Goal: Information Seeking & Learning: Learn about a topic

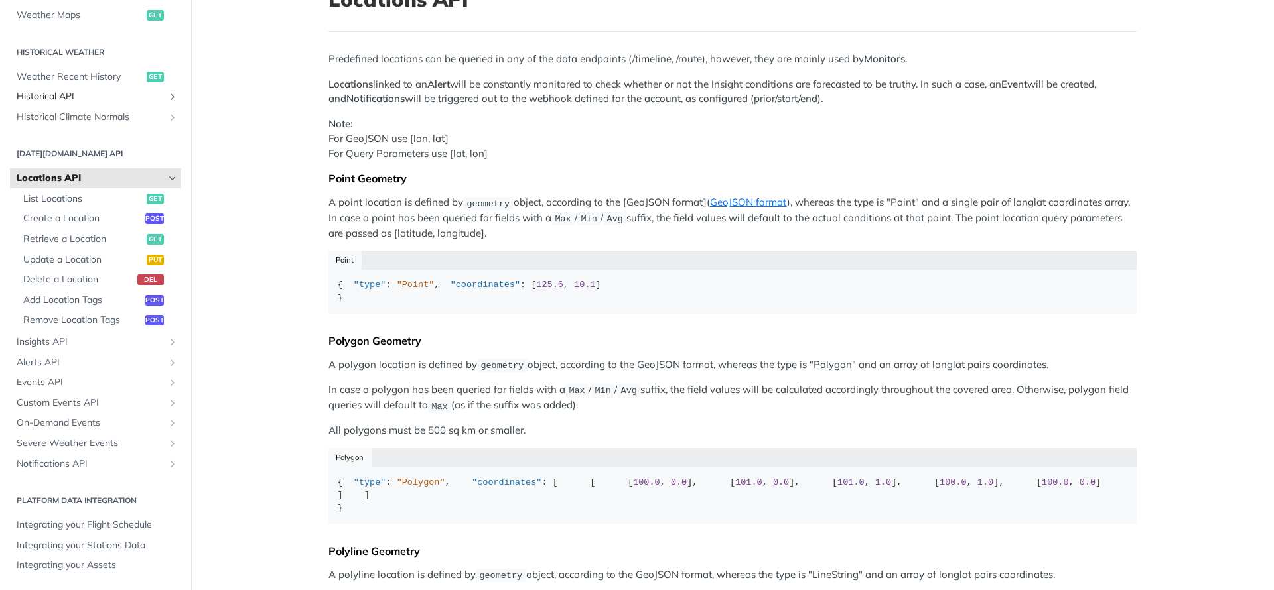
scroll to position [112, 0]
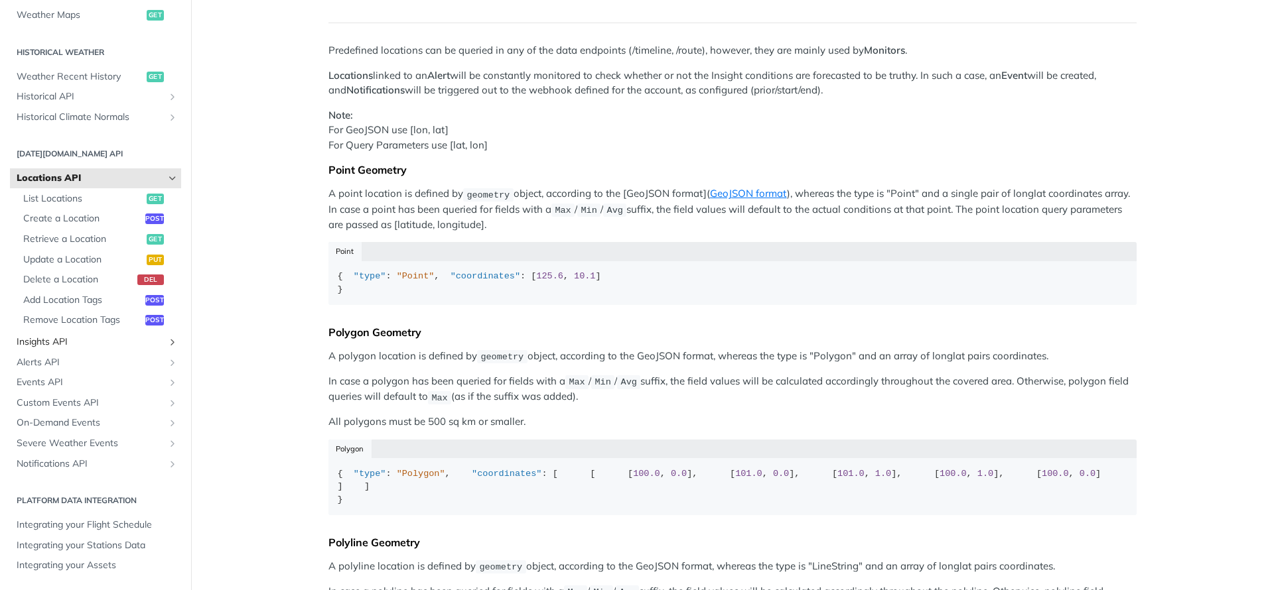
click at [72, 340] on span "Insights API" at bounding box center [90, 342] width 147 height 13
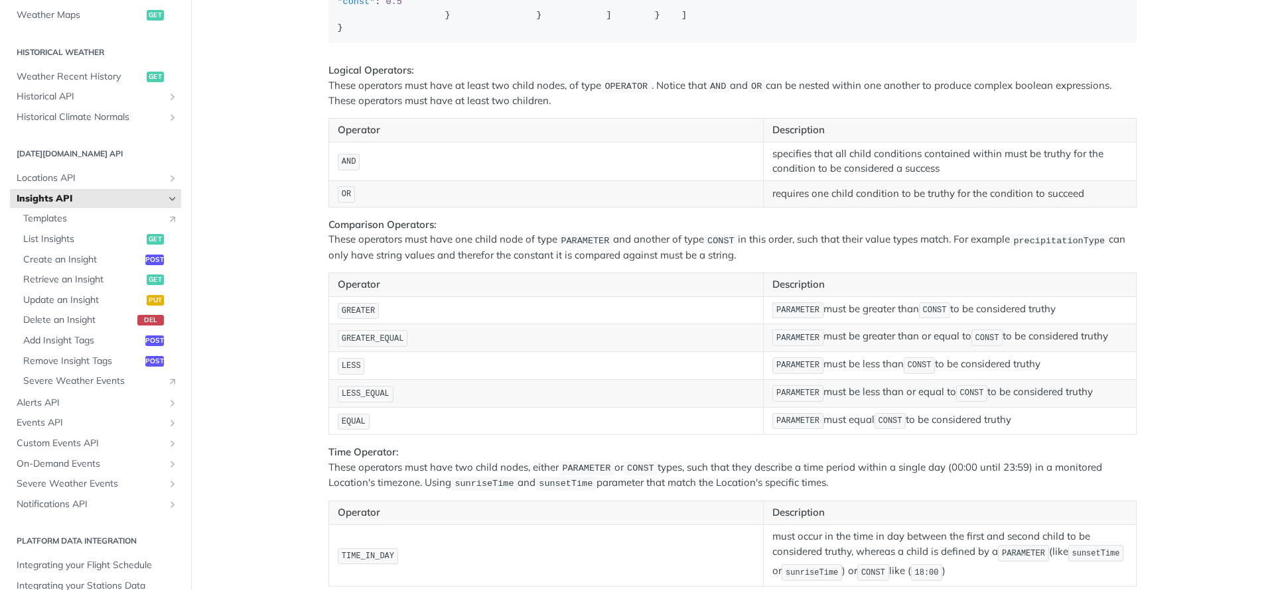
scroll to position [2042, 0]
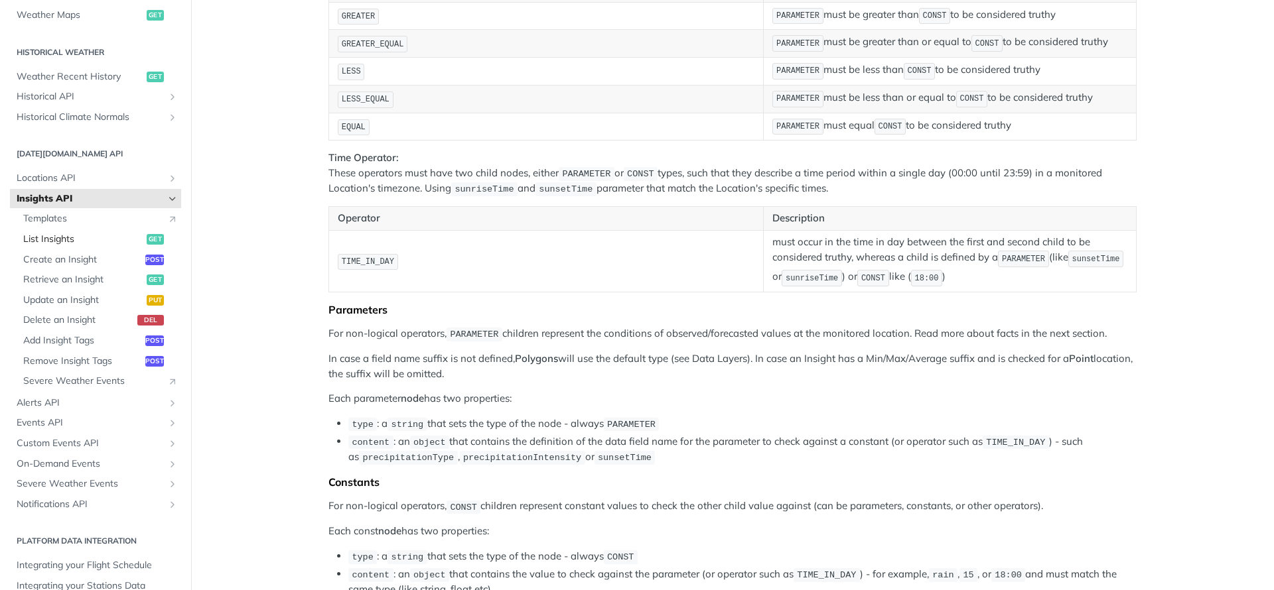
click at [51, 237] on span "List Insights" at bounding box center [83, 239] width 120 height 13
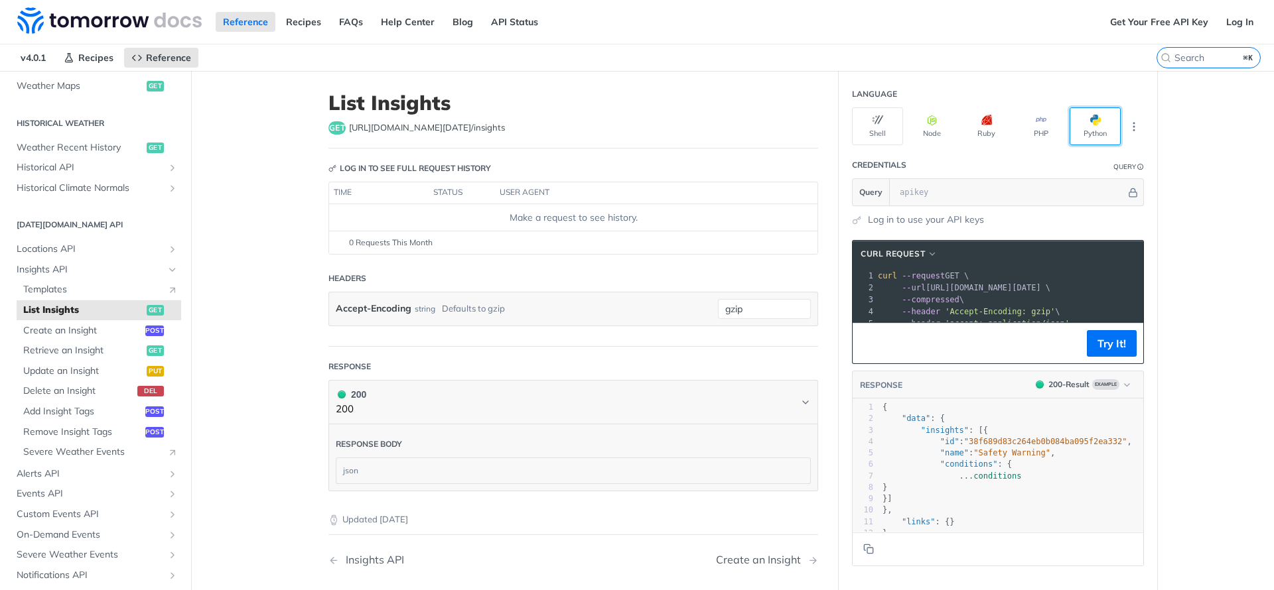
click at [1079, 126] on button "Python" at bounding box center [1094, 126] width 51 height 38
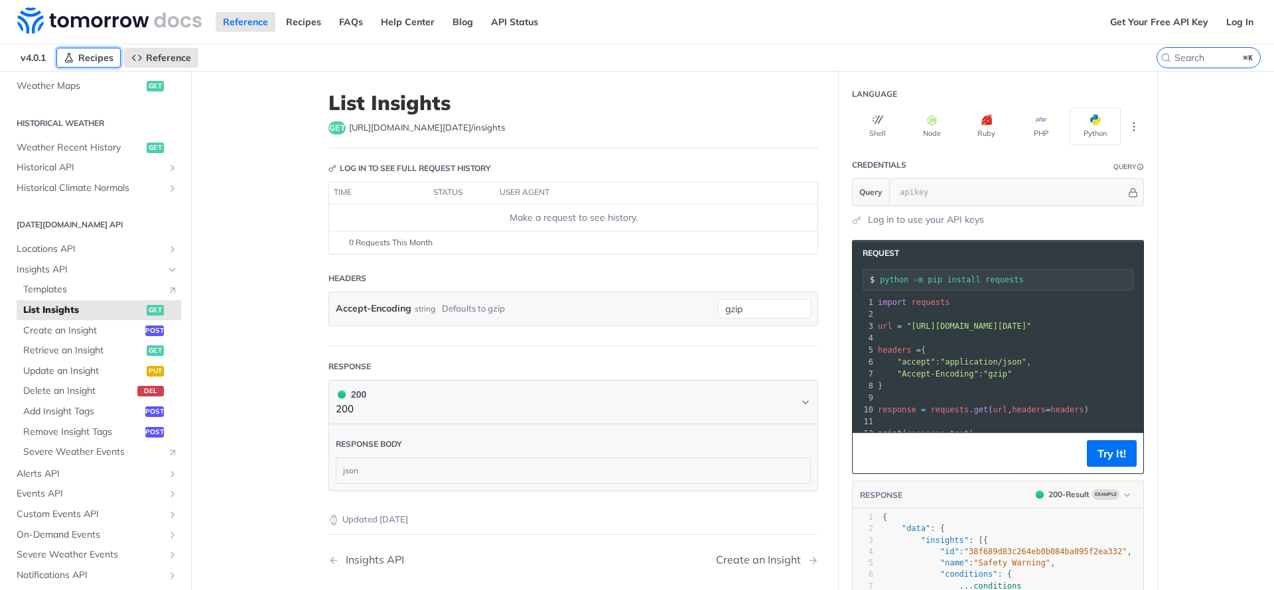
click at [101, 55] on span "Recipes" at bounding box center [95, 58] width 35 height 12
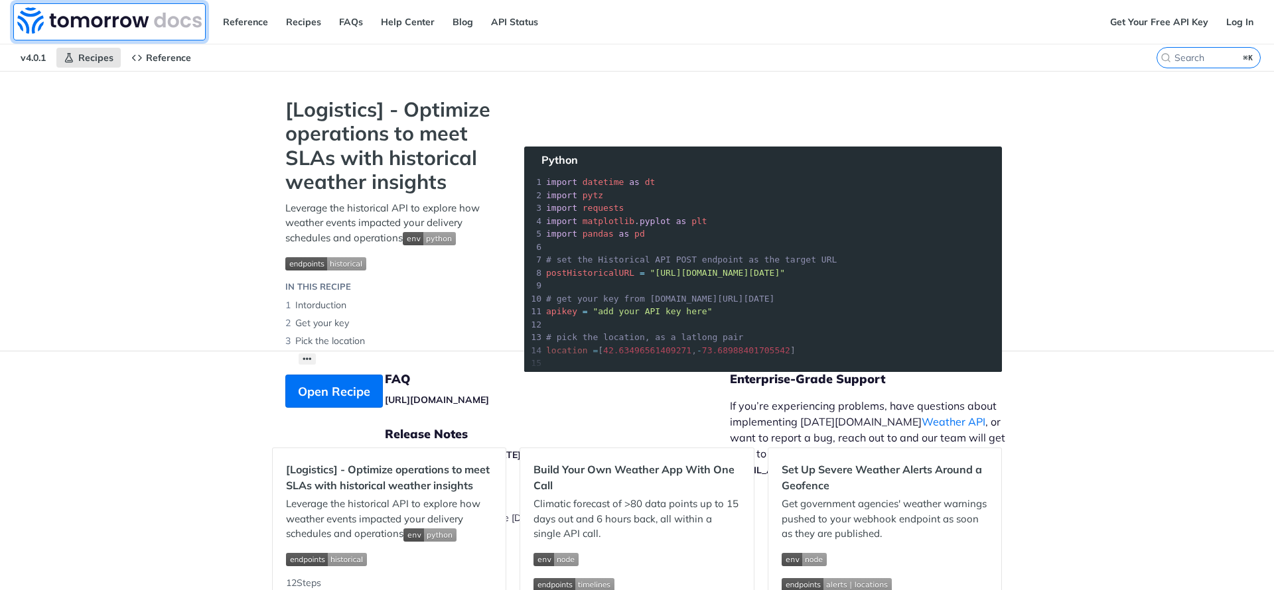
click at [164, 16] on img at bounding box center [109, 20] width 184 height 27
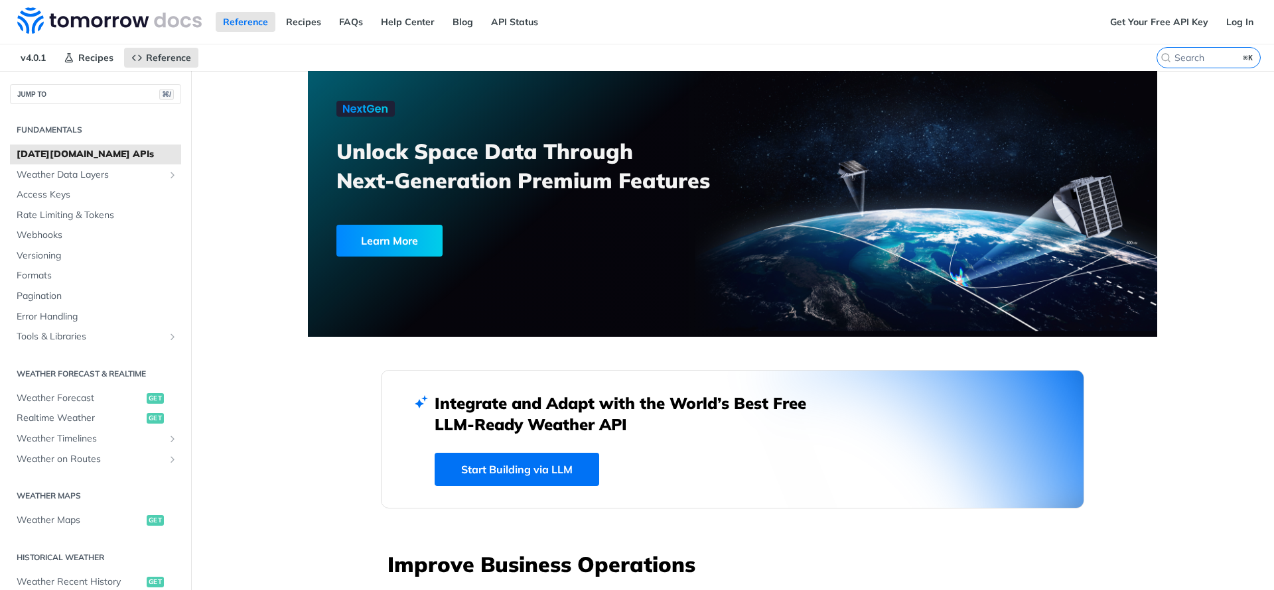
click at [626, 225] on link "Learn More" at bounding box center [500, 241] width 328 height 32
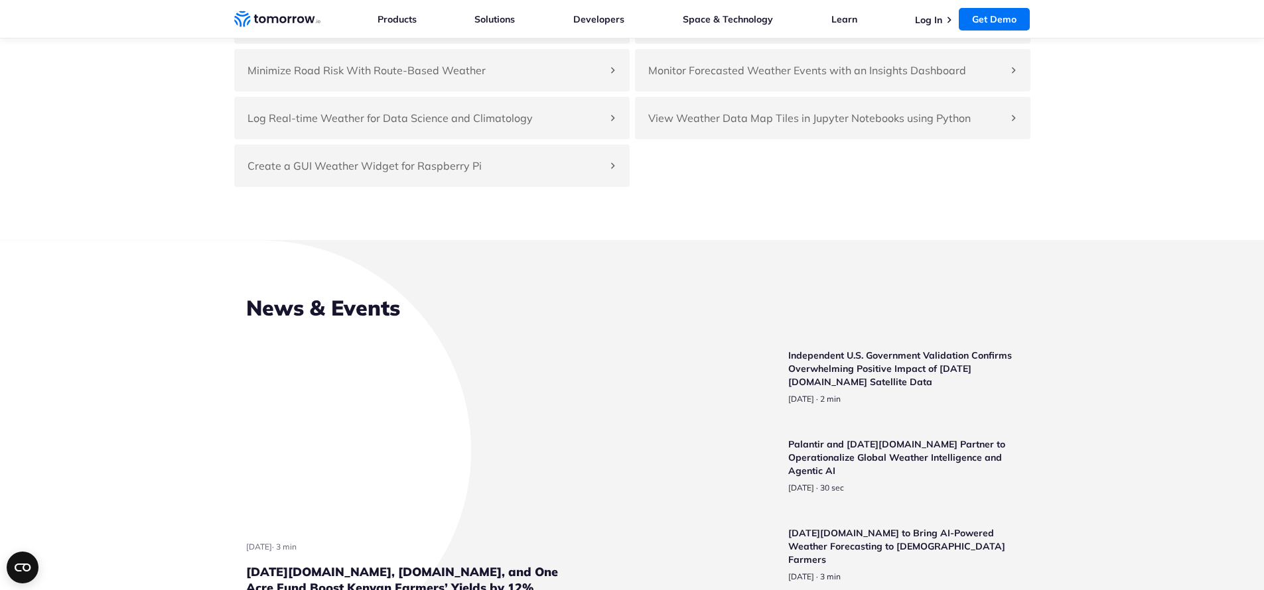
scroll to position [3065, 0]
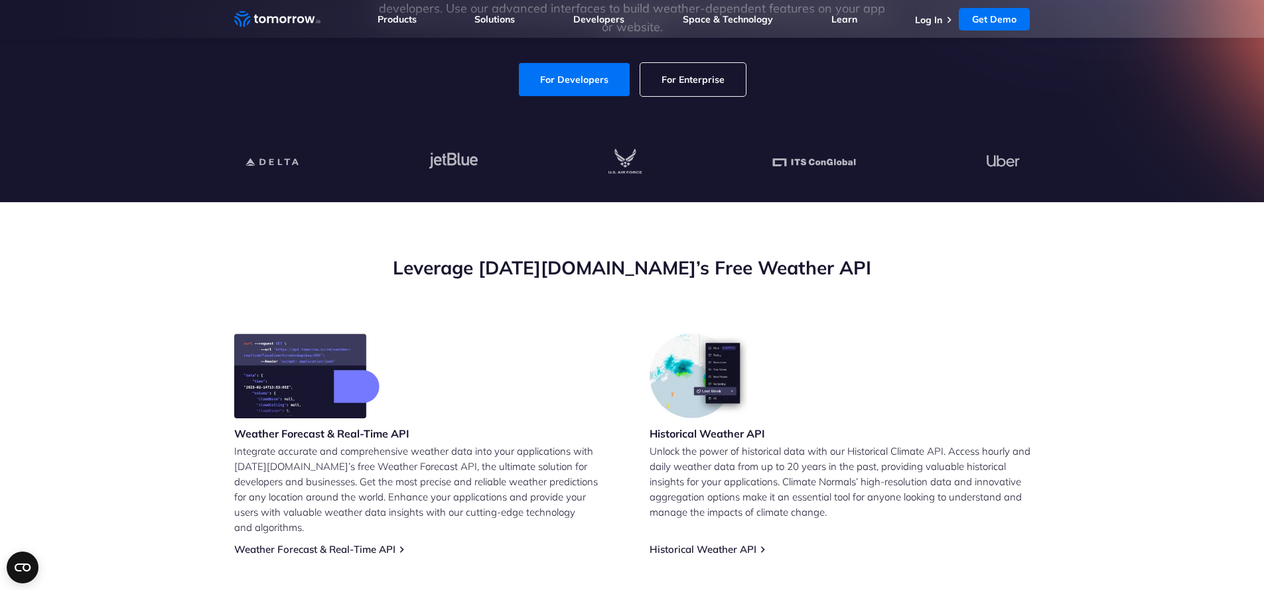
scroll to position [0, 0]
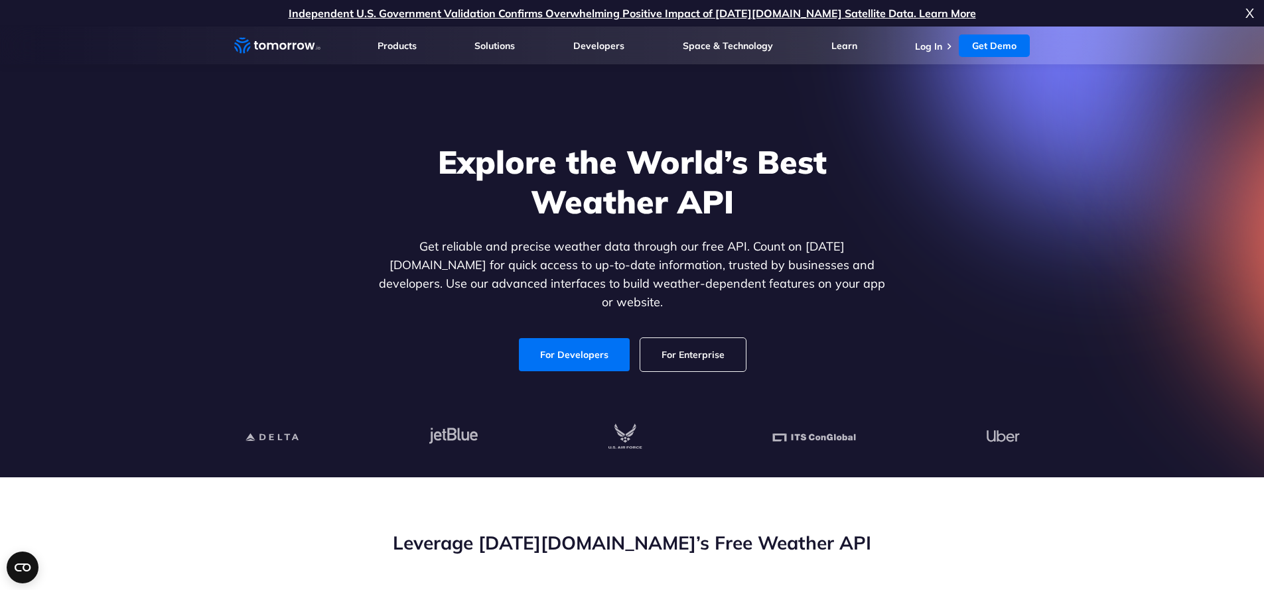
click at [1248, 13] on span "X" at bounding box center [1249, 13] width 9 height 27
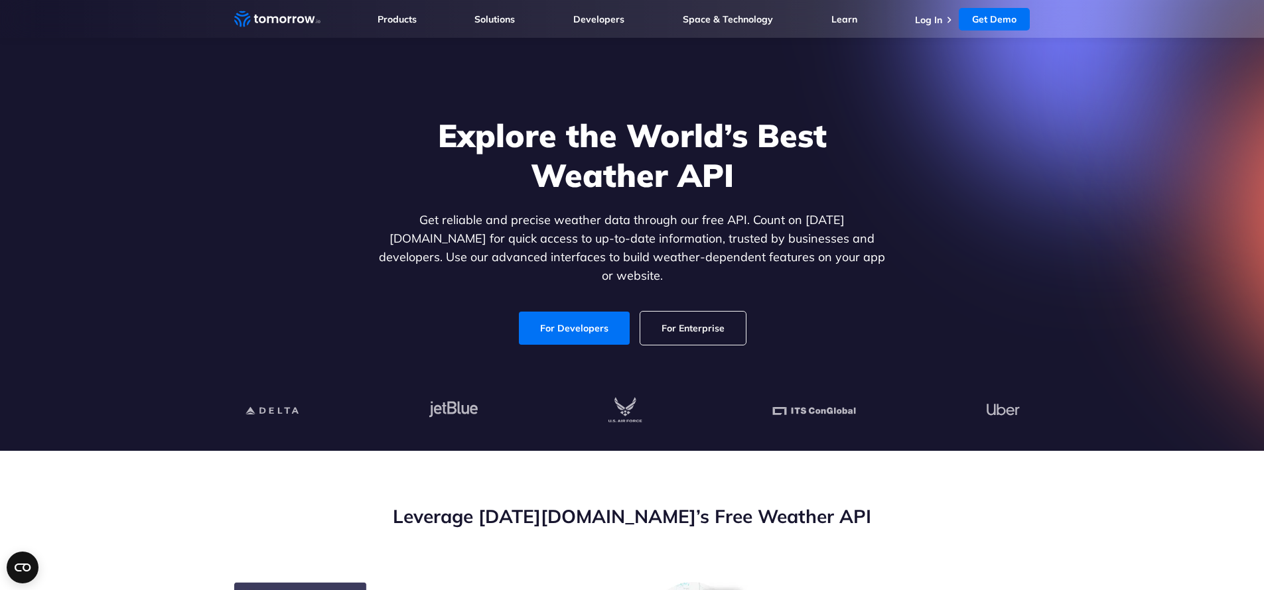
drag, startPoint x: 1049, startPoint y: 194, endPoint x: 1062, endPoint y: 123, distance: 72.9
click at [1049, 194] on section "Explore the World’s Best Weather API Get reliable and precise weather data thro…" at bounding box center [632, 225] width 1264 height 451
